Goal: Task Accomplishment & Management: Manage account settings

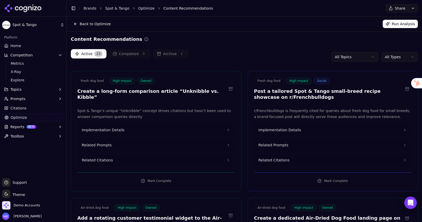
click at [85, 8] on link "Brands" at bounding box center [89, 8] width 13 height 4
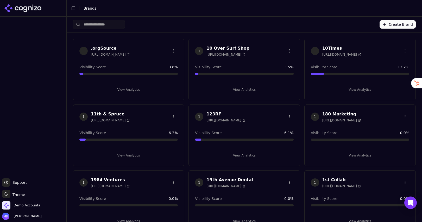
click at [99, 27] on html "Support Support Toggle theme Theme Demo Accounts [PERSON_NAME] Toggle Sidebar B…" at bounding box center [211, 111] width 422 height 222
click at [103, 24] on input "search" at bounding box center [99, 24] width 52 height 9
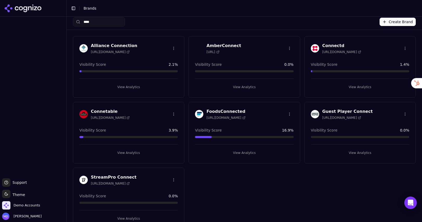
type input "****"
click at [143, 151] on button "View Analytics" at bounding box center [128, 153] width 98 height 8
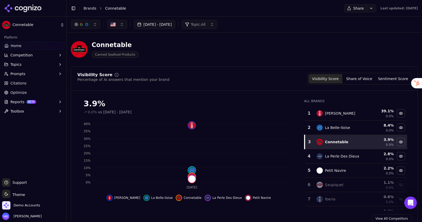
click at [42, 101] on button "Reports BETA" at bounding box center [33, 102] width 62 height 8
drag, startPoint x: 36, startPoint y: 112, endPoint x: 34, endPoint y: 113, distance: 2.8
click at [36, 112] on span "PDF" at bounding box center [33, 110] width 45 height 5
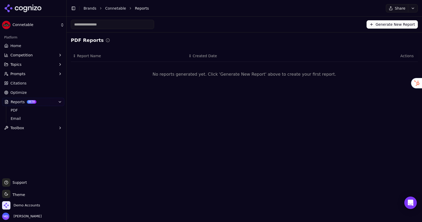
click at [389, 32] on div "Generate New Report" at bounding box center [244, 25] width 355 height 16
click at [383, 28] on button "Generate New Report" at bounding box center [391, 24] width 51 height 8
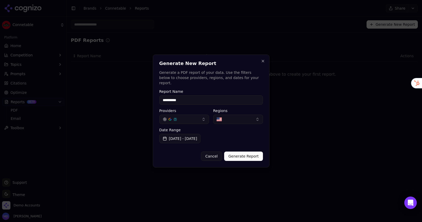
type input "**********"
drag, startPoint x: 241, startPoint y: 148, endPoint x: 242, endPoint y: 151, distance: 3.0
click at [241, 149] on div "Cancel Generate Report" at bounding box center [211, 154] width 104 height 14
drag, startPoint x: 242, startPoint y: 155, endPoint x: 249, endPoint y: 154, distance: 6.3
click at [242, 155] on button "Generate Report" at bounding box center [243, 156] width 38 height 9
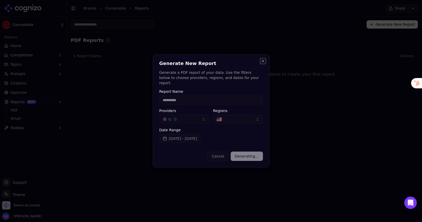
click at [263, 63] on button "Close" at bounding box center [263, 61] width 4 height 4
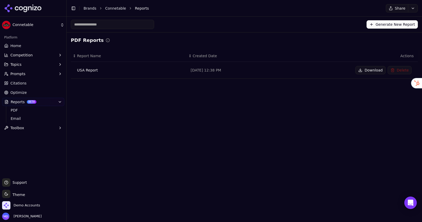
click at [375, 72] on button "Download" at bounding box center [370, 70] width 30 height 8
click at [19, 72] on span "Prompts" at bounding box center [17, 73] width 15 height 5
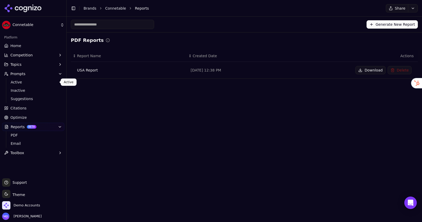
click at [22, 83] on span "Active" at bounding box center [33, 82] width 45 height 5
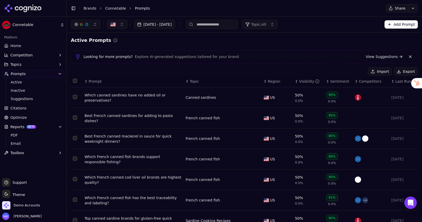
click at [406, 72] on button "Export" at bounding box center [405, 71] width 24 height 8
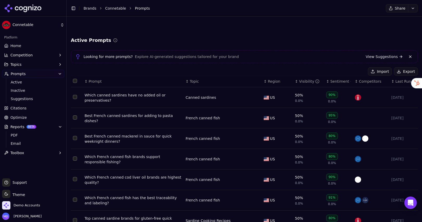
scroll to position [89, 0]
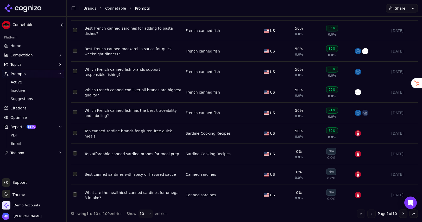
click at [145, 212] on html "Connetable Platform Home Competition Topics Prompts Active Inactive Suggestions…" at bounding box center [211, 111] width 422 height 222
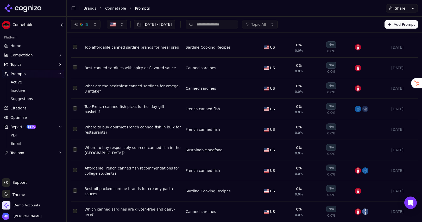
scroll to position [0, 0]
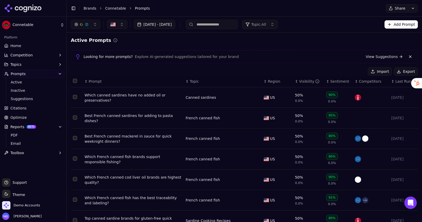
click at [76, 82] on button "Select all rows" at bounding box center [75, 81] width 4 height 4
click at [336, 70] on button "Deactivate ( 100 )" at bounding box center [344, 71] width 43 height 8
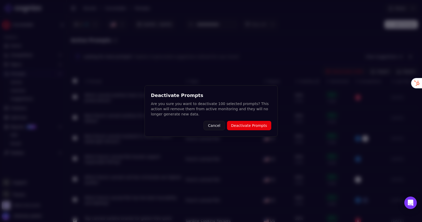
drag, startPoint x: 243, startPoint y: 124, endPoint x: 245, endPoint y: 127, distance: 3.8
click at [243, 124] on button "Deactivate Prompts" at bounding box center [249, 125] width 44 height 9
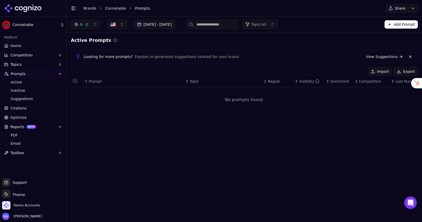
click at [386, 72] on button "Import" at bounding box center [379, 71] width 24 height 8
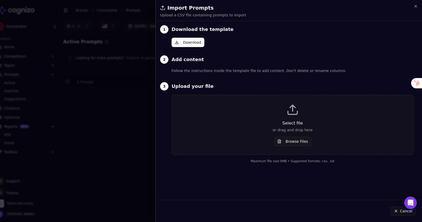
click at [185, 41] on button "Download" at bounding box center [187, 42] width 33 height 9
click at [296, 143] on button "Browse Files" at bounding box center [292, 141] width 37 height 9
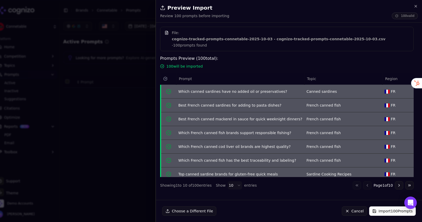
scroll to position [46, 0]
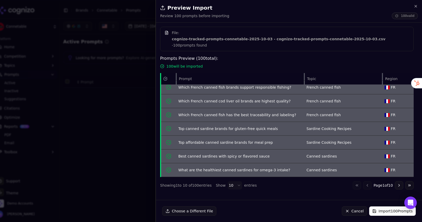
click at [383, 213] on button "Import 100 Prompts" at bounding box center [392, 210] width 47 height 9
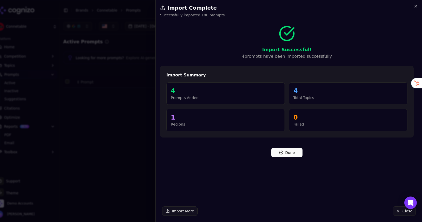
click at [283, 150] on button "Done" at bounding box center [286, 152] width 31 height 9
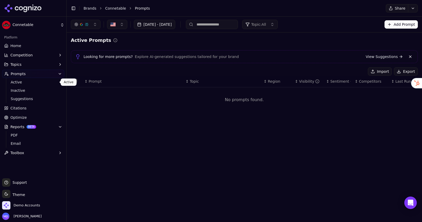
click at [16, 85] on span "Active" at bounding box center [33, 82] width 45 height 5
click at [18, 50] on ul "Home Competition Topics Prompts Active Inactive Suggestions Citations Optimize …" at bounding box center [33, 99] width 62 height 115
click at [17, 47] on span "Home" at bounding box center [15, 45] width 11 height 5
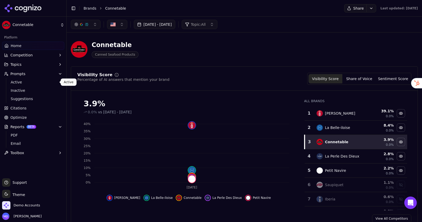
click at [21, 80] on span "Active" at bounding box center [33, 82] width 45 height 5
